Goal: Task Accomplishment & Management: Use online tool/utility

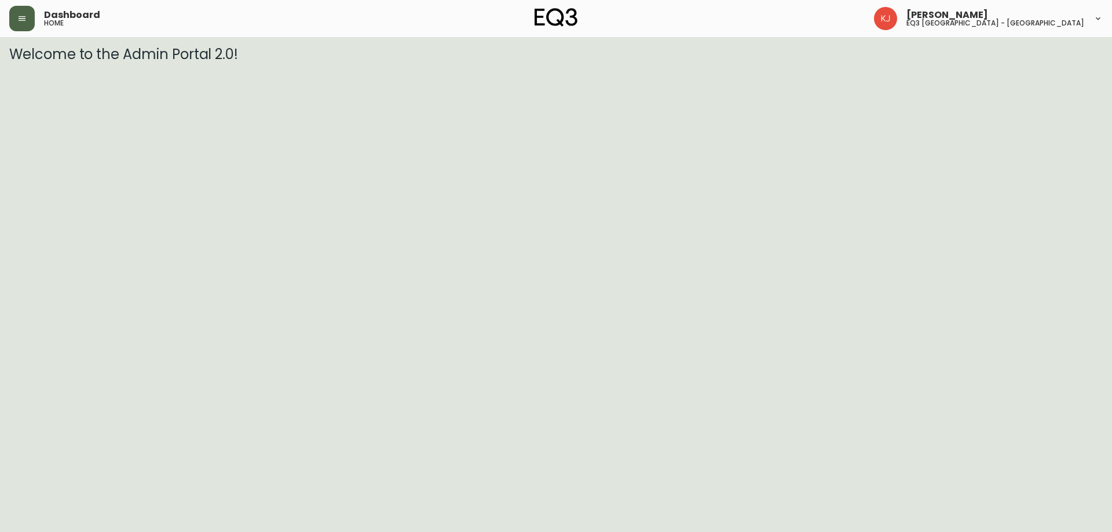
click at [24, 18] on icon "button" at bounding box center [21, 18] width 9 height 9
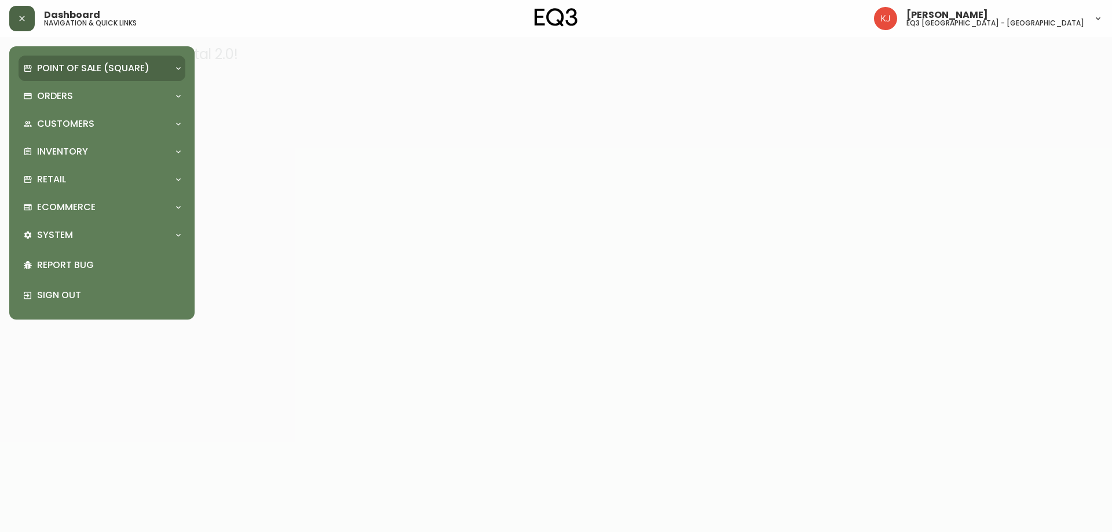
click at [79, 73] on p "Point of Sale (Square)" at bounding box center [93, 68] width 112 height 13
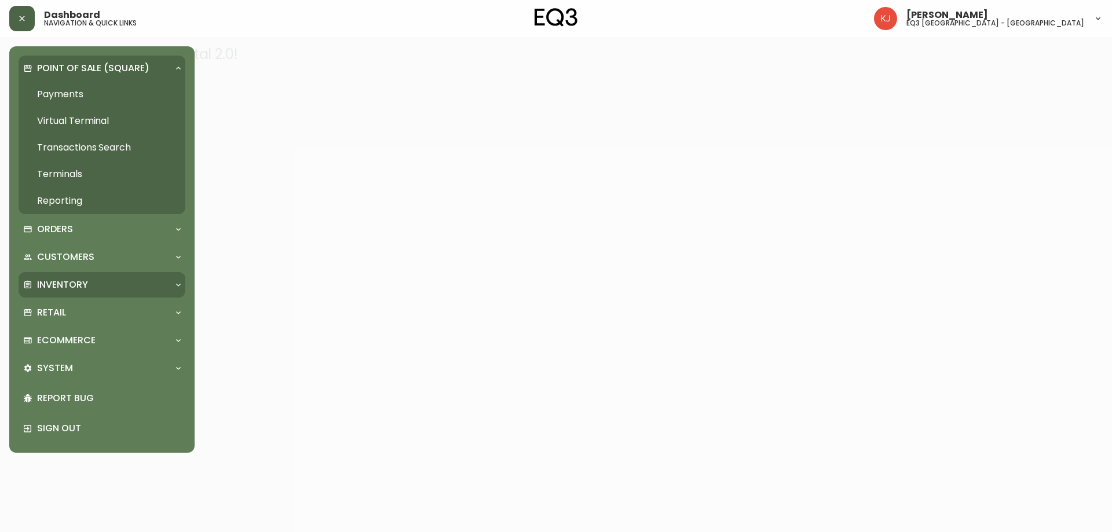
click at [79, 284] on p "Inventory" at bounding box center [62, 284] width 51 height 13
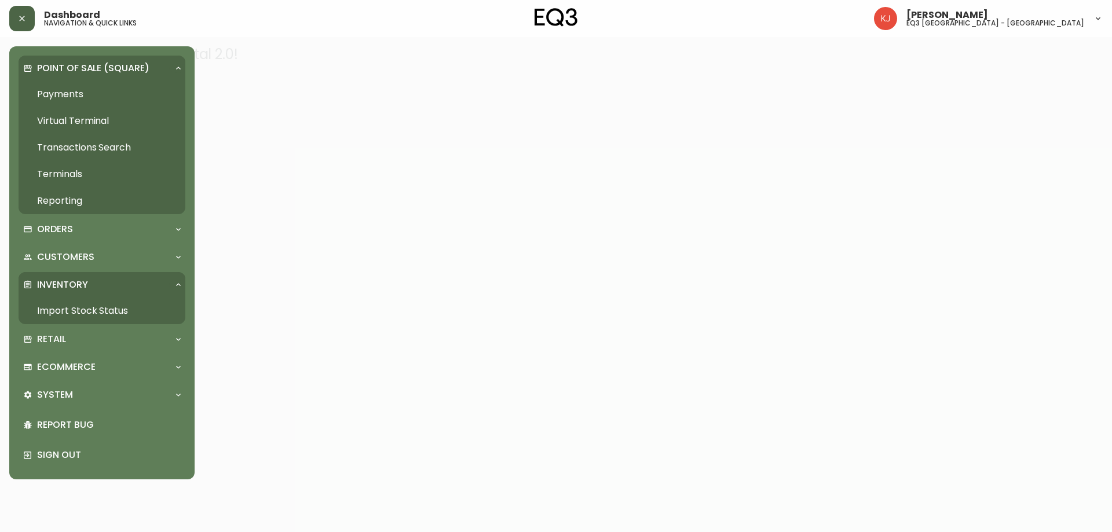
click at [86, 310] on link "Import Stock Status" at bounding box center [102, 311] width 167 height 27
